Goal: Information Seeking & Learning: Learn about a topic

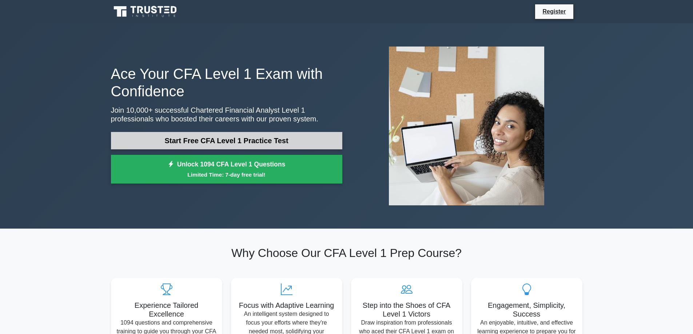
click at [245, 142] on link "Start Free CFA Level 1 Practice Test" at bounding box center [226, 140] width 231 height 17
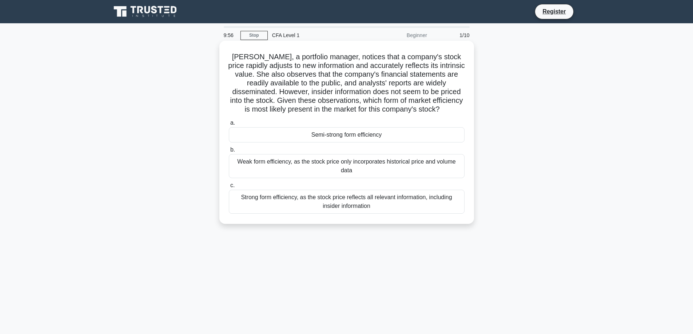
click at [353, 136] on div "Semi-strong form efficiency" at bounding box center [347, 134] width 236 height 15
click at [229, 125] on input "a. Semi-strong form efficiency" at bounding box center [229, 123] width 0 height 5
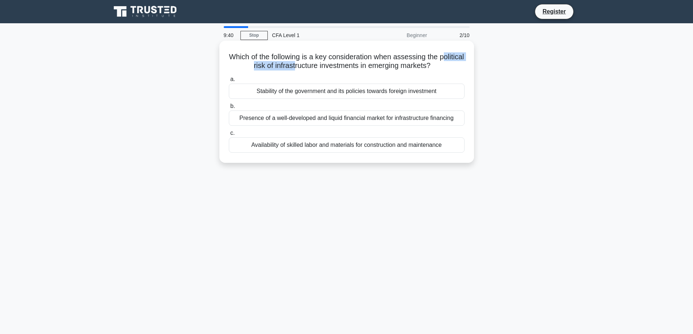
drag, startPoint x: 241, startPoint y: 65, endPoint x: 308, endPoint y: 65, distance: 66.9
click at [308, 65] on h5 "Which of the following is a key consideration when assessing the political risk…" at bounding box center [346, 61] width 237 height 18
click at [360, 63] on h5 "Which of the following is a key consideration when assessing the political risk…" at bounding box center [346, 61] width 237 height 18
click at [363, 87] on div "Stability of the government and its policies towards foreign investment" at bounding box center [347, 91] width 236 height 15
click at [229, 82] on input "a. Stability of the government and its policies towards foreign investment" at bounding box center [229, 79] width 0 height 5
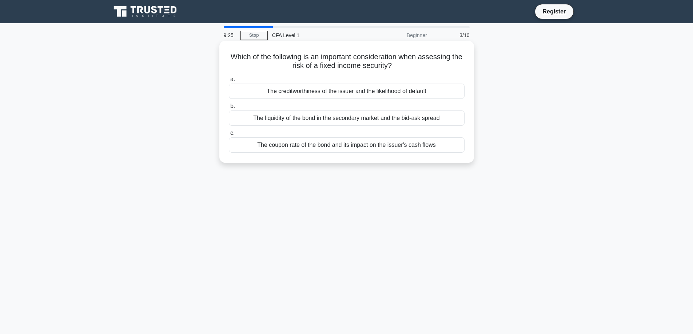
click at [369, 86] on div "The creditworthiness of the issuer and the likelihood of default" at bounding box center [347, 91] width 236 height 15
click at [229, 82] on input "a. The creditworthiness of the issuer and the likelihood of default" at bounding box center [229, 79] width 0 height 5
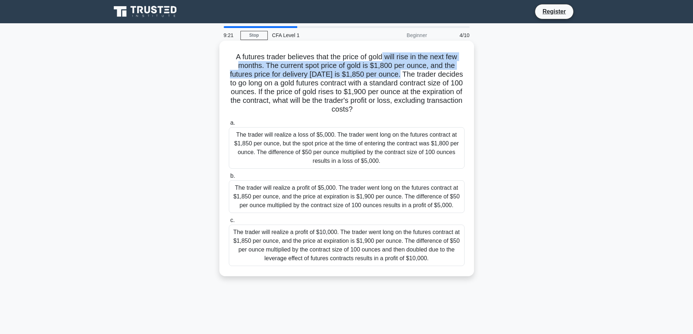
drag, startPoint x: 382, startPoint y: 59, endPoint x: 408, endPoint y: 71, distance: 29.0
click at [408, 71] on h5 "A futures trader believes that the price of gold will rise in the next few mont…" at bounding box center [346, 83] width 237 height 62
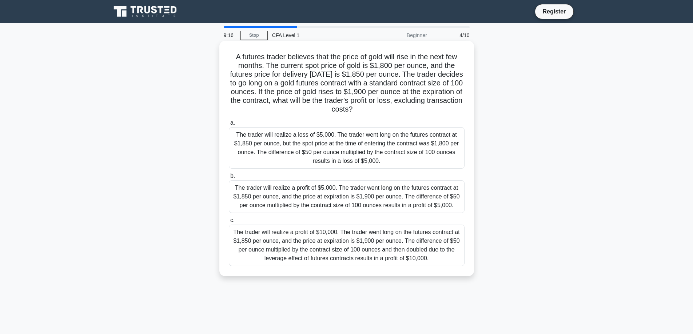
click at [414, 91] on h5 "A futures trader believes that the price of gold will rise in the next few mont…" at bounding box center [346, 83] width 237 height 62
click at [372, 190] on div "The trader will realize a profit of $5,000. The trader went long on the futures…" at bounding box center [347, 196] width 236 height 33
click at [229, 179] on input "b. The trader will realize a profit of $5,000. The trader went long on the futu…" at bounding box center [229, 176] width 0 height 5
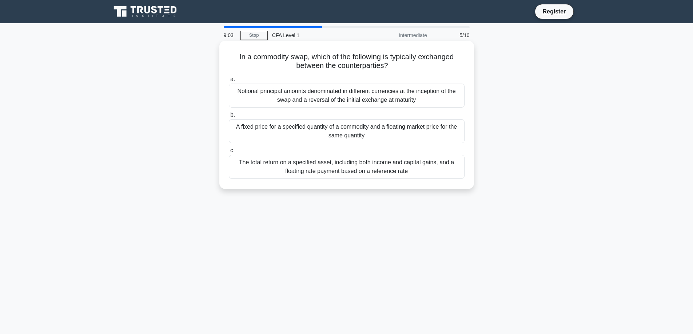
click at [390, 98] on div "Notional principal amounts denominated in different currencies at the inception…" at bounding box center [347, 96] width 236 height 24
click at [229, 82] on input "a. Notional principal amounts denominated in different currencies at the incept…" at bounding box center [229, 79] width 0 height 5
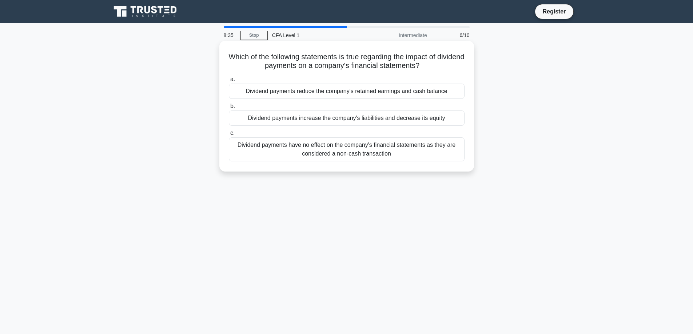
click at [316, 115] on div "Dividend payments increase the company's liabilities and decrease its equity" at bounding box center [347, 118] width 236 height 15
click at [229, 109] on input "b. Dividend payments increase the company's liabilities and decrease its equity" at bounding box center [229, 106] width 0 height 5
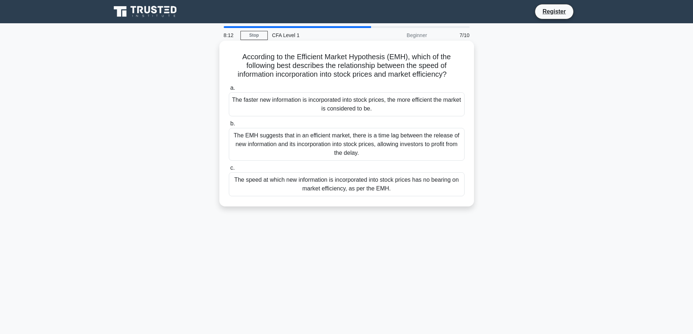
click at [398, 106] on div "The faster new information is incorporated into stock prices, the more efficien…" at bounding box center [347, 104] width 236 height 24
click at [229, 91] on input "a. The faster new information is incorporated into stock prices, the more effic…" at bounding box center [229, 88] width 0 height 5
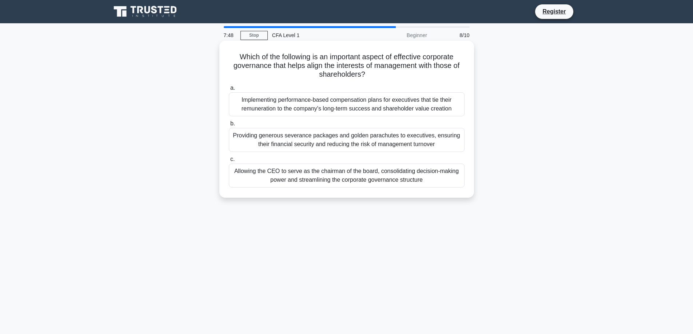
click at [361, 173] on div "Allowing the CEO to serve as the chairman of the board, consolidating decision-…" at bounding box center [347, 176] width 236 height 24
click at [229, 162] on input "c. Allowing the CEO to serve as the chairman of the board, consolidating decisi…" at bounding box center [229, 159] width 0 height 5
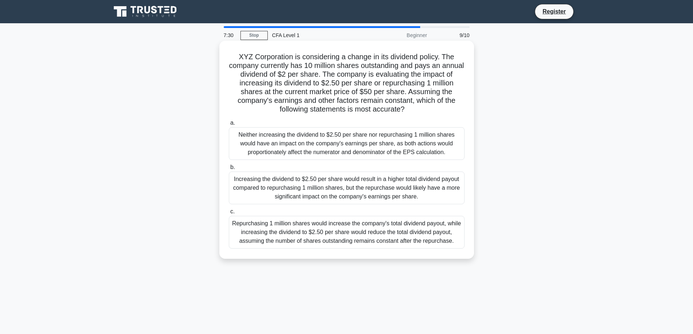
click at [359, 228] on div "Repurchasing 1 million shares would increase the company's total dividend payou…" at bounding box center [347, 232] width 236 height 33
click at [229, 214] on input "c. Repurchasing 1 million shares would increase the company's total dividend pa…" at bounding box center [229, 211] width 0 height 5
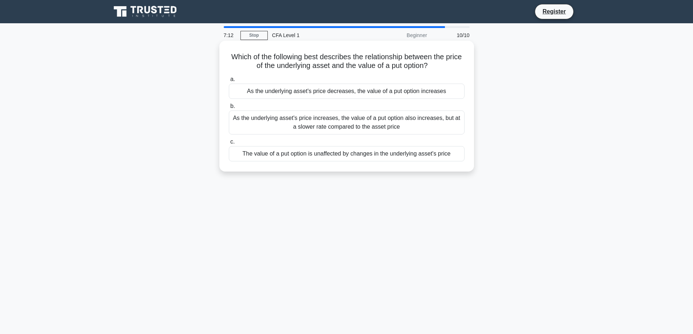
click at [354, 125] on div "As the underlying asset's price increases, the value of a put option also incre…" at bounding box center [347, 123] width 236 height 24
click at [229, 109] on input "b. As the underlying asset's price increases, the value of a put option also in…" at bounding box center [229, 106] width 0 height 5
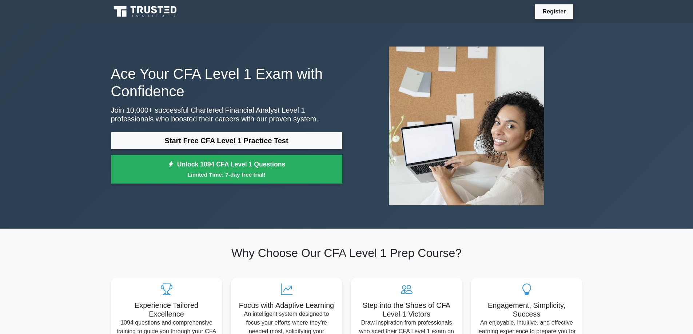
drag, startPoint x: 48, startPoint y: 2, endPoint x: 282, endPoint y: 59, distance: 241.1
click at [51, 93] on div "Ace Your CFA Level 1 Exam with Confidence Join 10,000+ successful Chartered Fin…" at bounding box center [346, 125] width 693 height 205
